Goal: Information Seeking & Learning: Learn about a topic

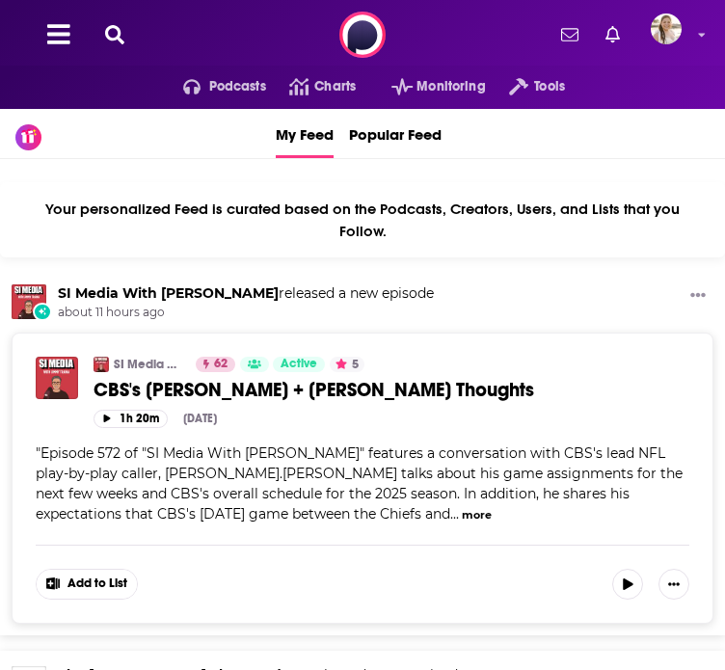
click at [52, 44] on icon at bounding box center [58, 34] width 23 height 20
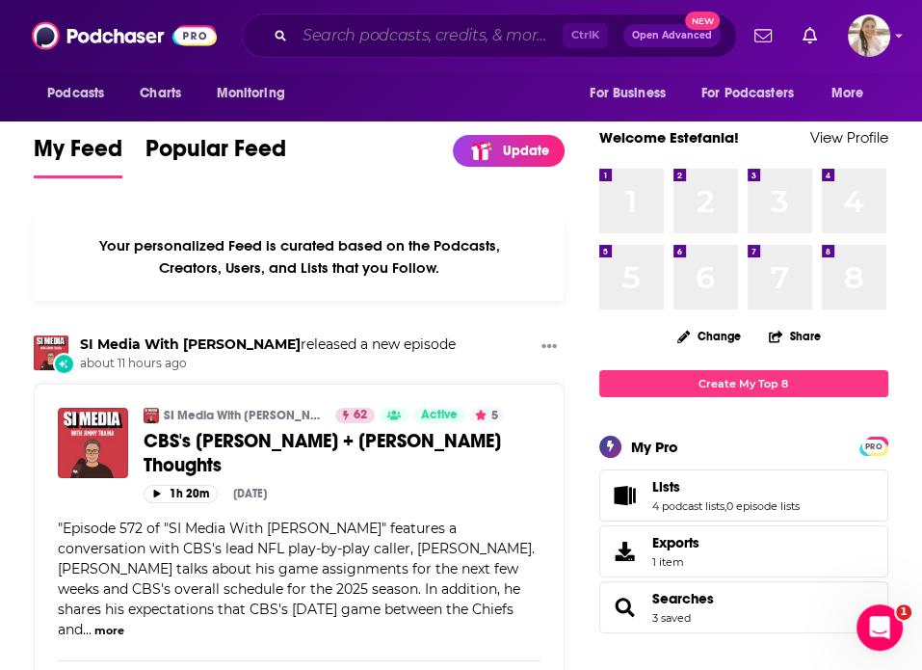
click at [459, 40] on input "Search podcasts, credits, & more..." at bounding box center [429, 35] width 268 height 31
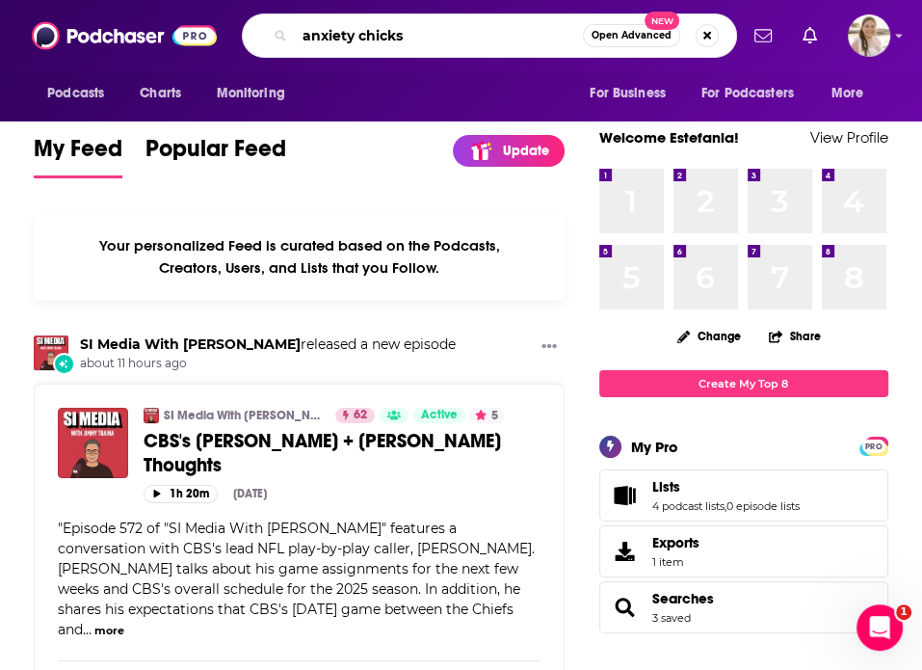
type input "anxiety chicks"
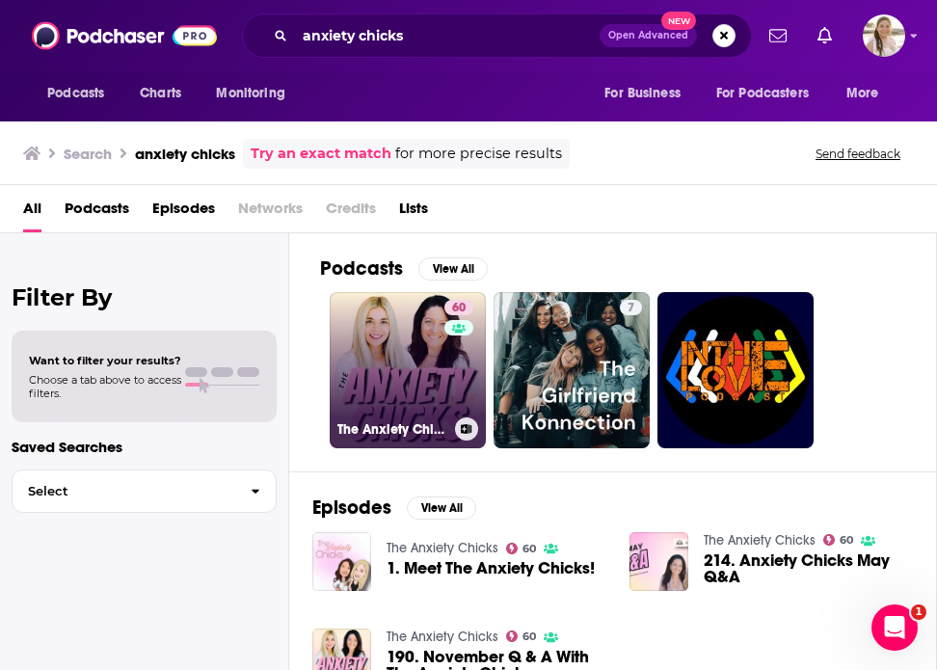
click at [415, 306] on link "60 The Anxiety Chicks" at bounding box center [408, 370] width 156 height 156
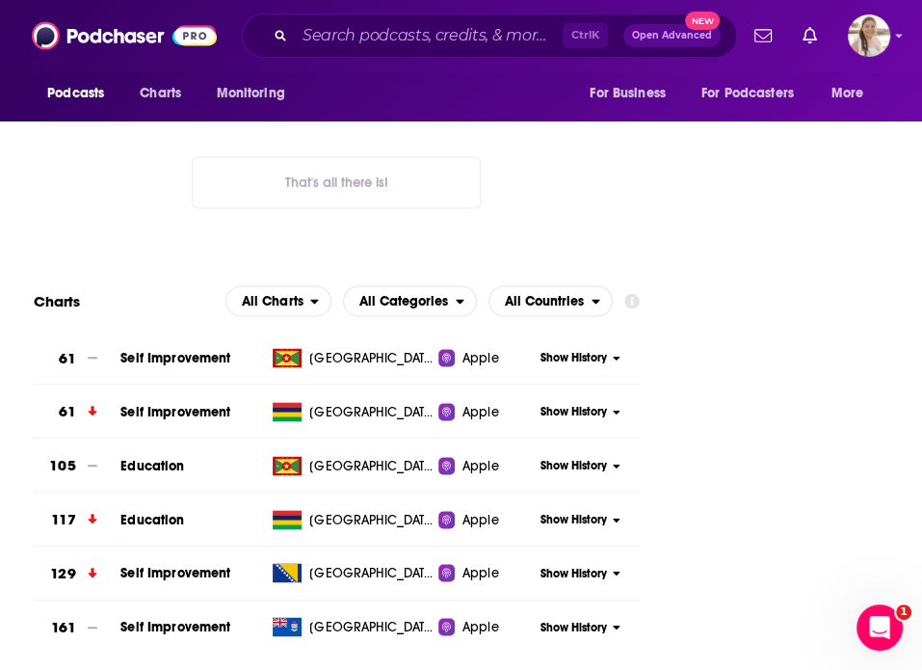
scroll to position [2081, 0]
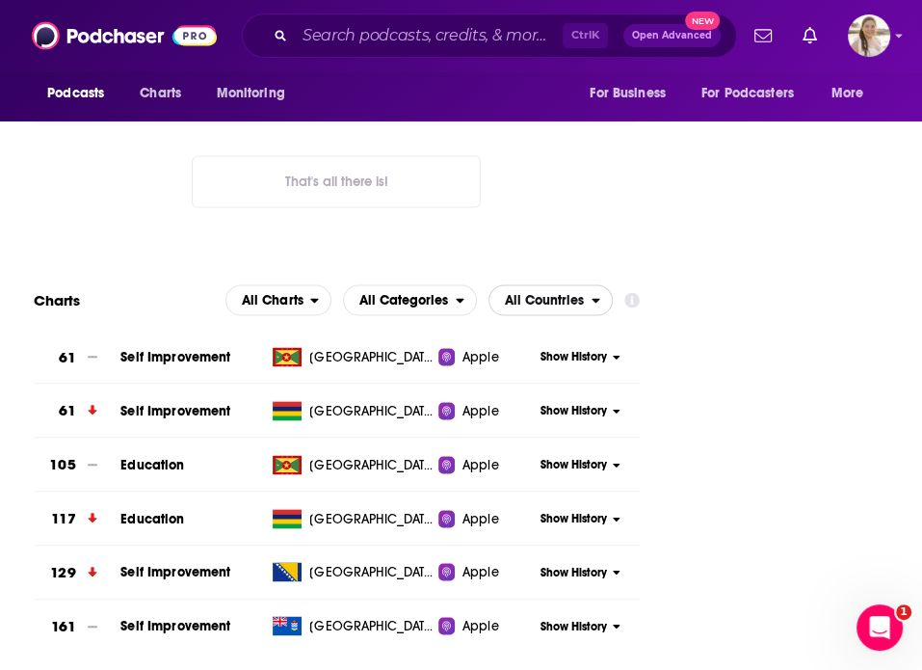
click at [540, 293] on span "All Countries" at bounding box center [544, 299] width 79 height 13
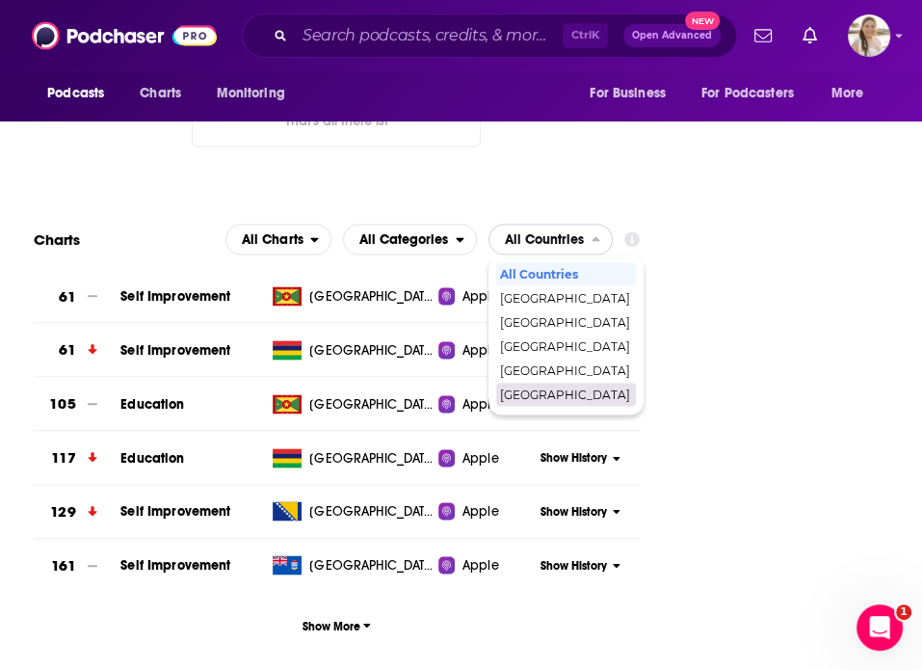
scroll to position [2143, 0]
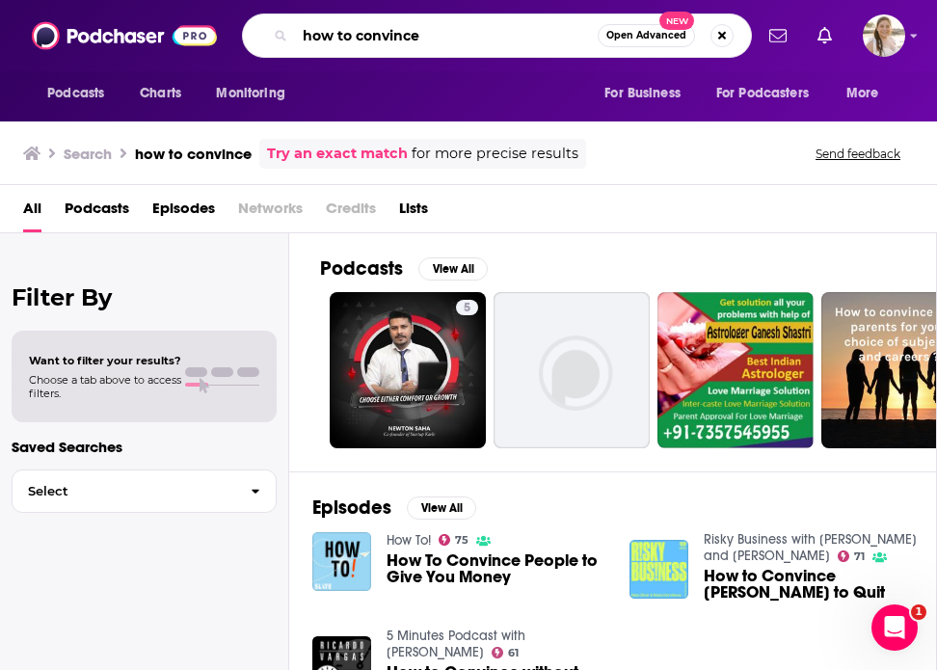
click at [455, 46] on input "how to convince" at bounding box center [446, 35] width 303 height 31
type input "how to convince with lawyer [PERSON_NAME]"
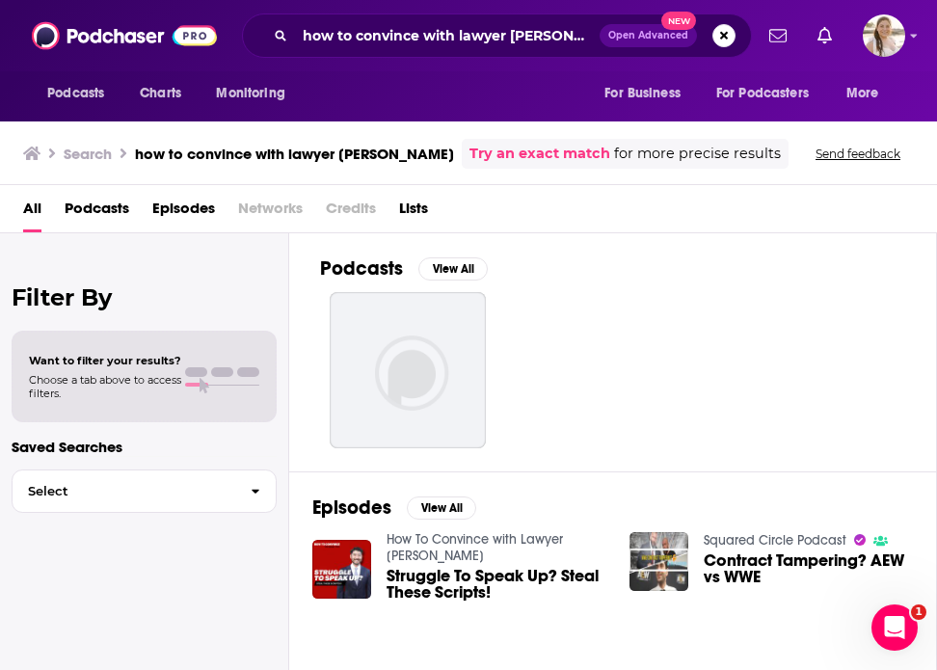
click at [490, 541] on link "How To Convince with Lawyer [PERSON_NAME]" at bounding box center [475, 547] width 176 height 33
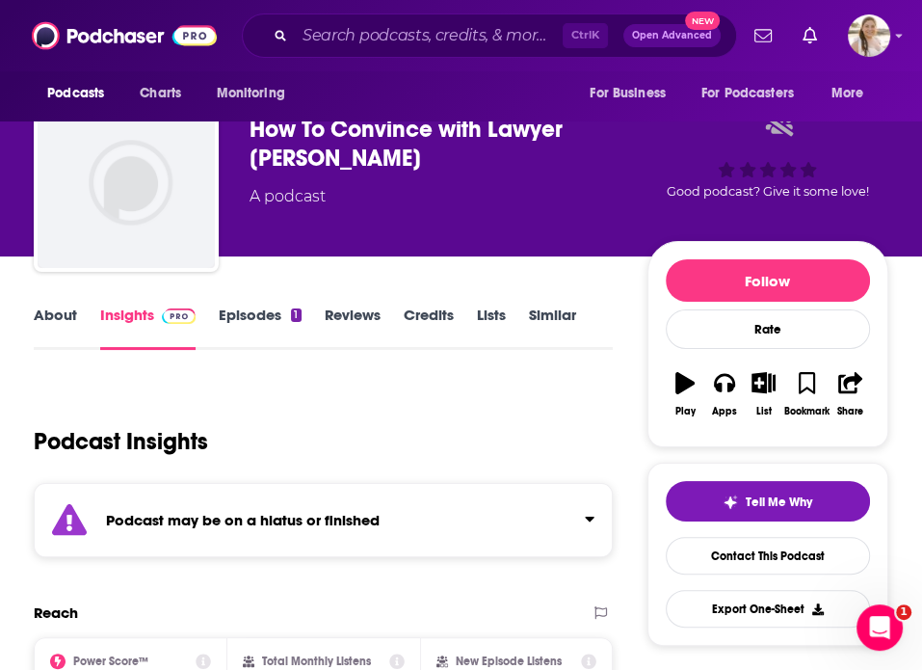
scroll to position [35, 0]
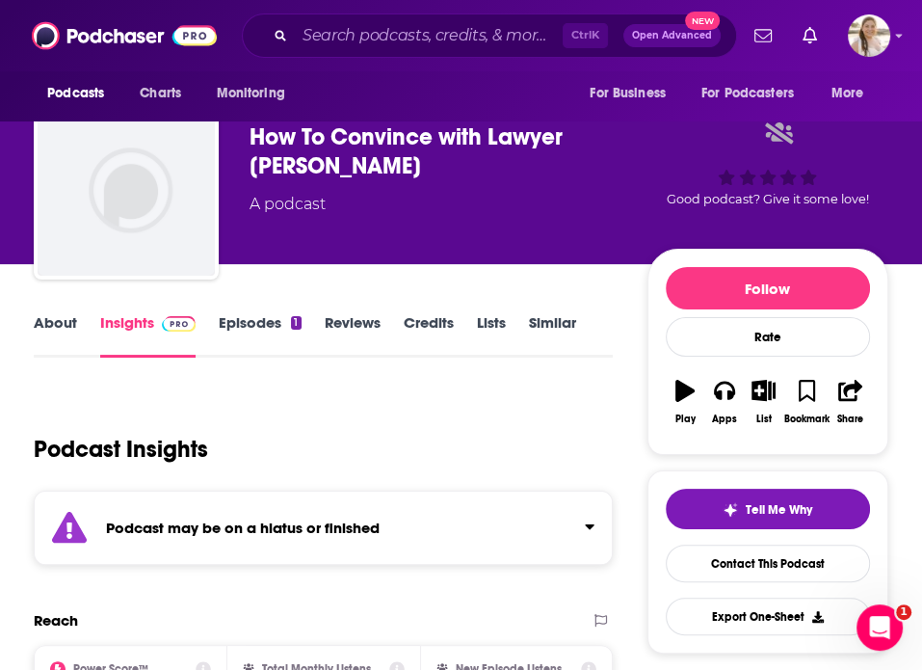
click at [248, 319] on link "Episodes 1" at bounding box center [260, 335] width 82 height 44
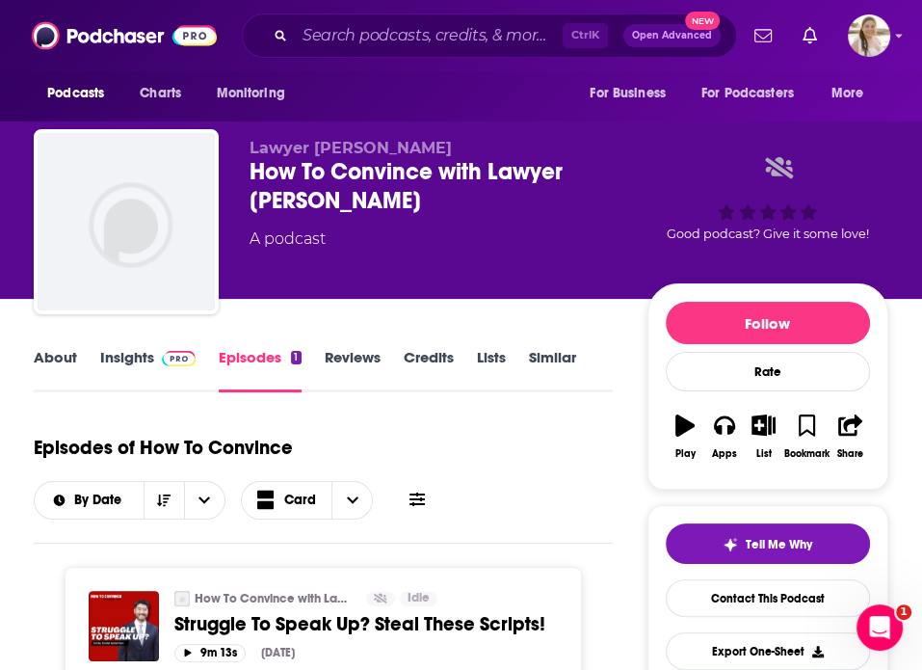
click at [169, 354] on img at bounding box center [179, 358] width 34 height 15
